Goal: Navigation & Orientation: Find specific page/section

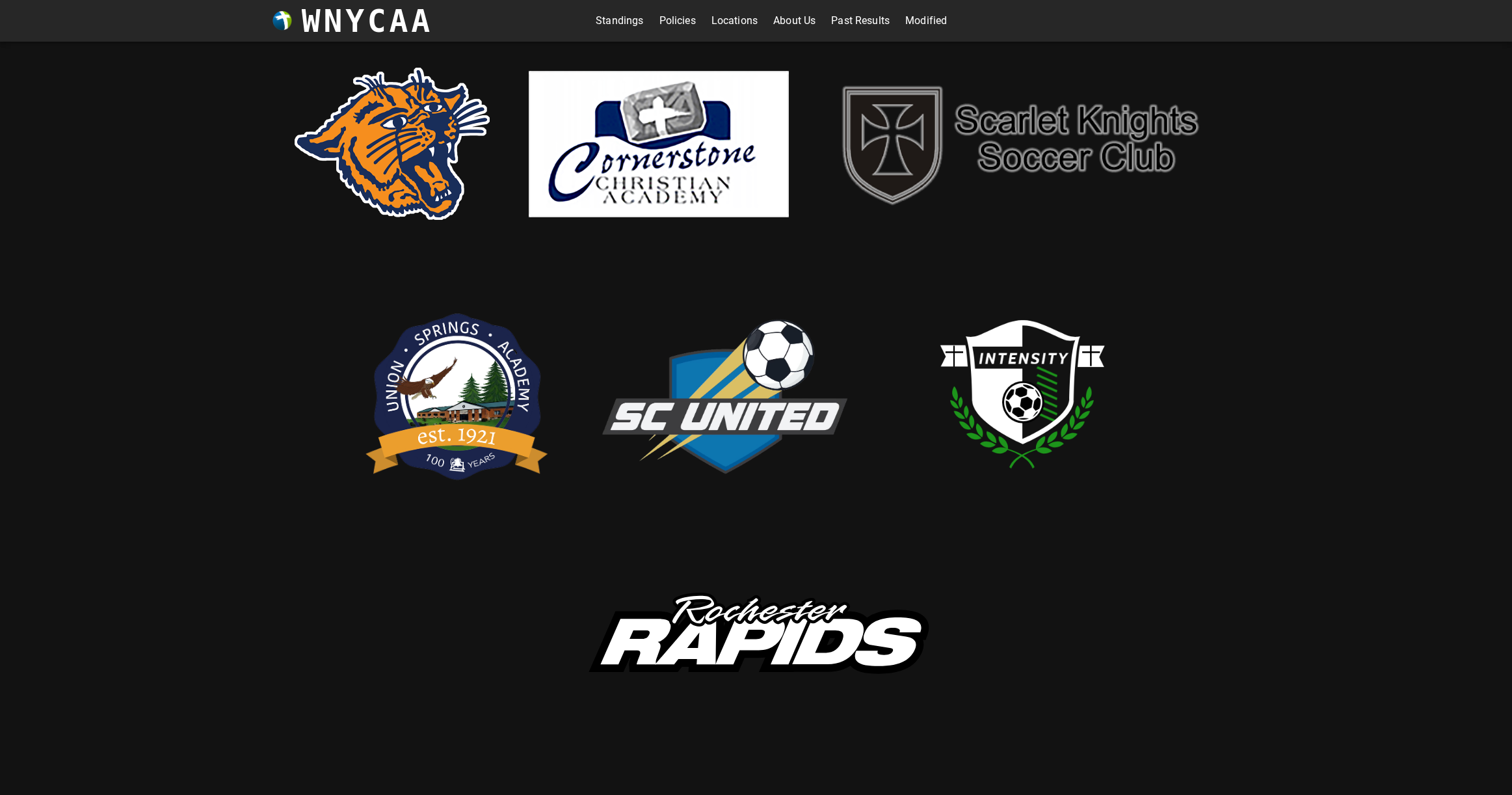
click at [925, 16] on link "Modified" at bounding box center [926, 20] width 42 height 21
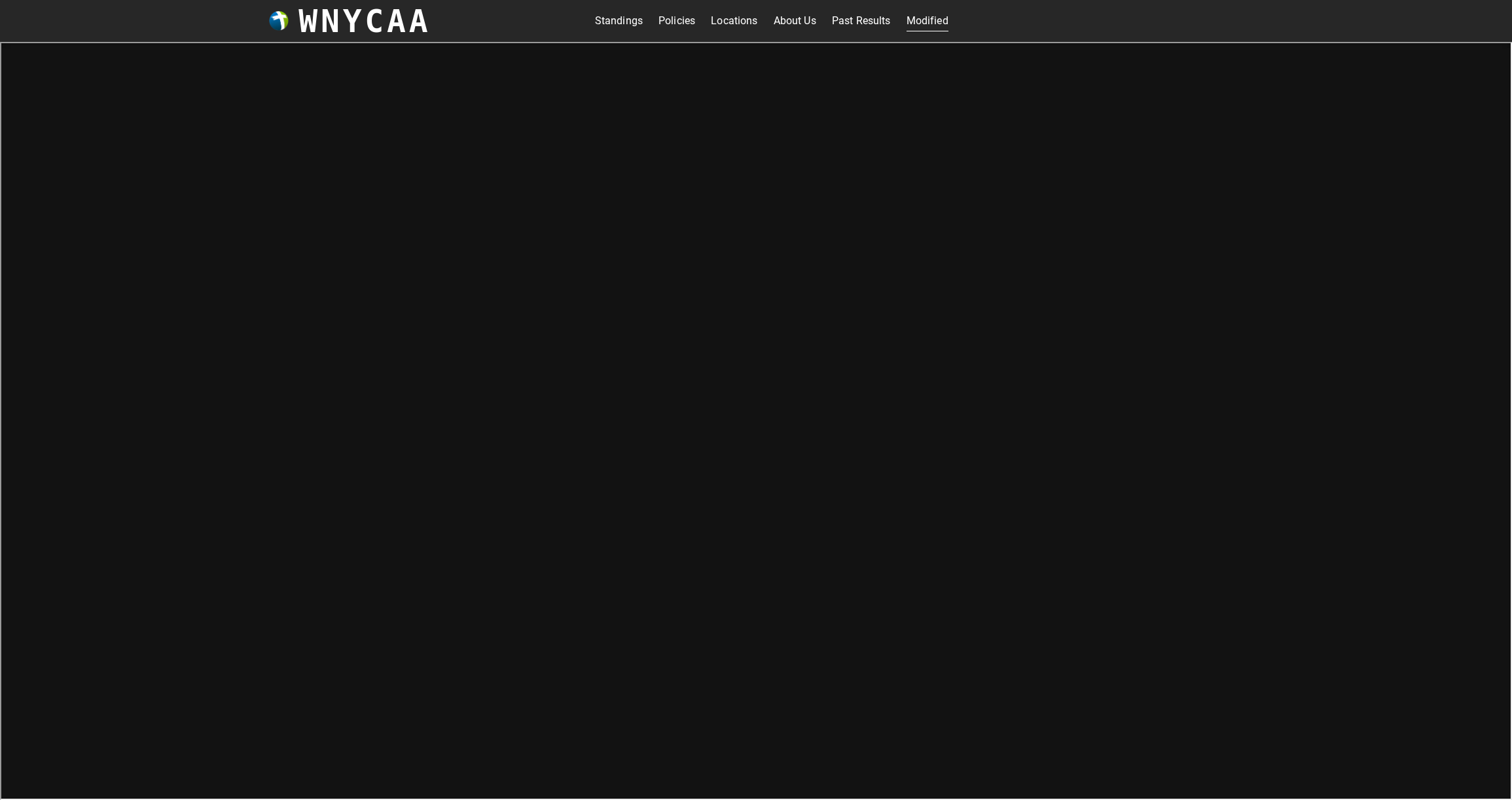
click at [620, 20] on link "Standings" at bounding box center [620, 20] width 48 height 21
click at [931, 16] on link "Modified" at bounding box center [927, 20] width 42 height 21
